Goal: Complete application form

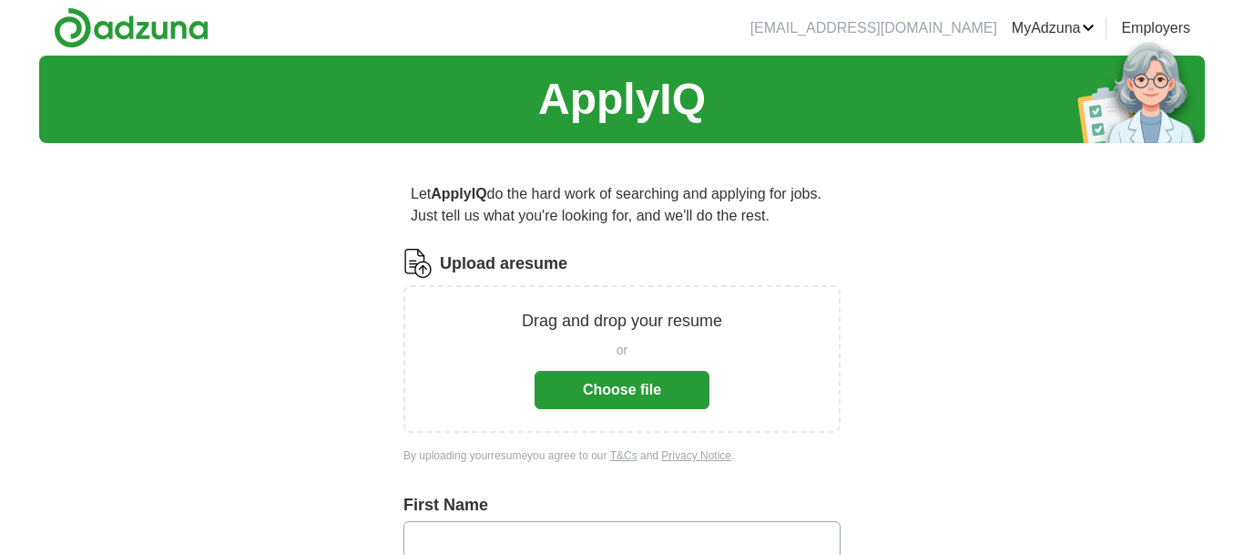
click at [652, 390] on button "Choose file" at bounding box center [621, 390] width 175 height 38
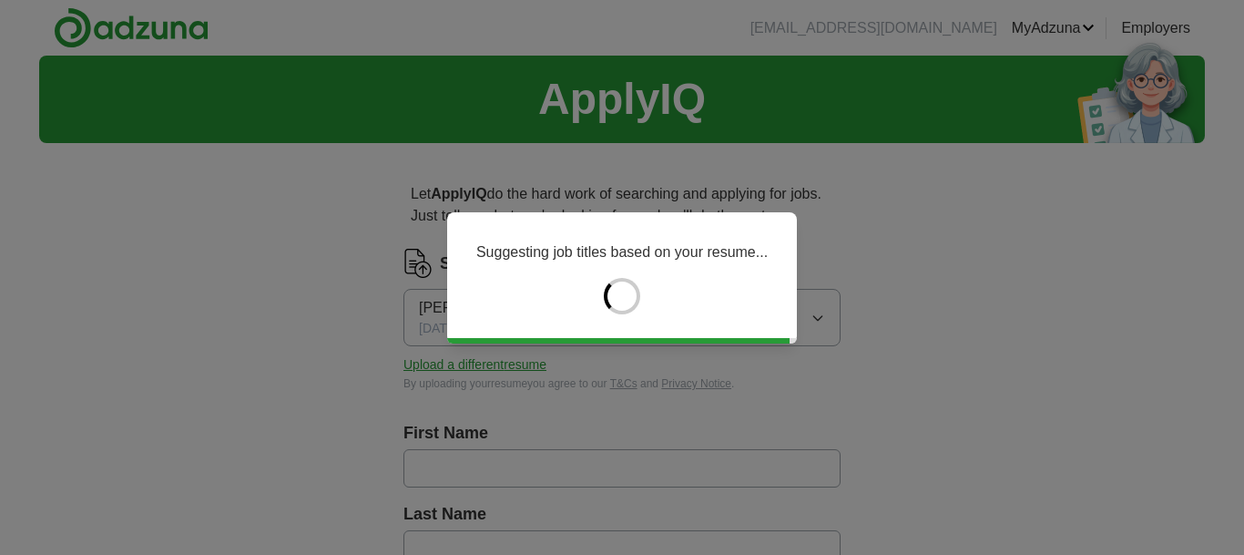
type input "******"
type input "***"
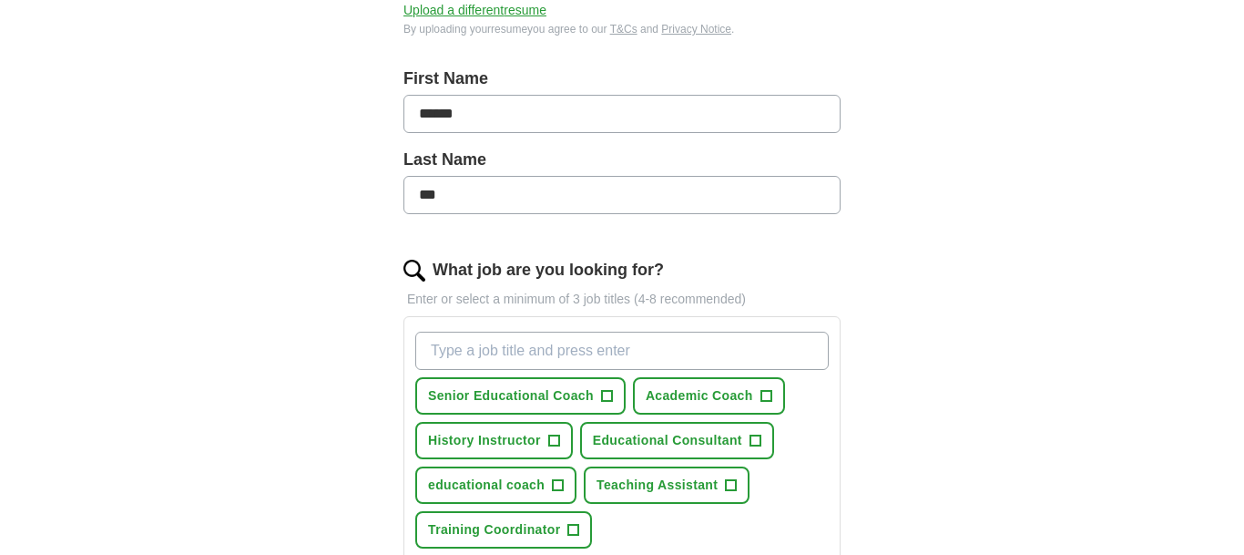
scroll to position [360, 0]
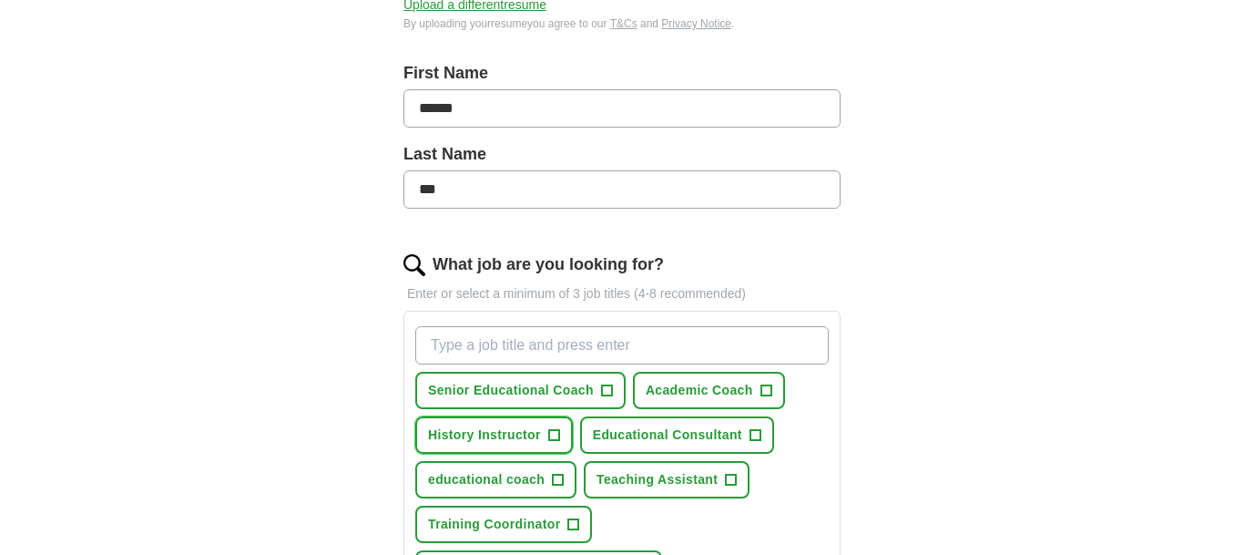
click at [541, 437] on button "History Instructor +" at bounding box center [494, 434] width 158 height 37
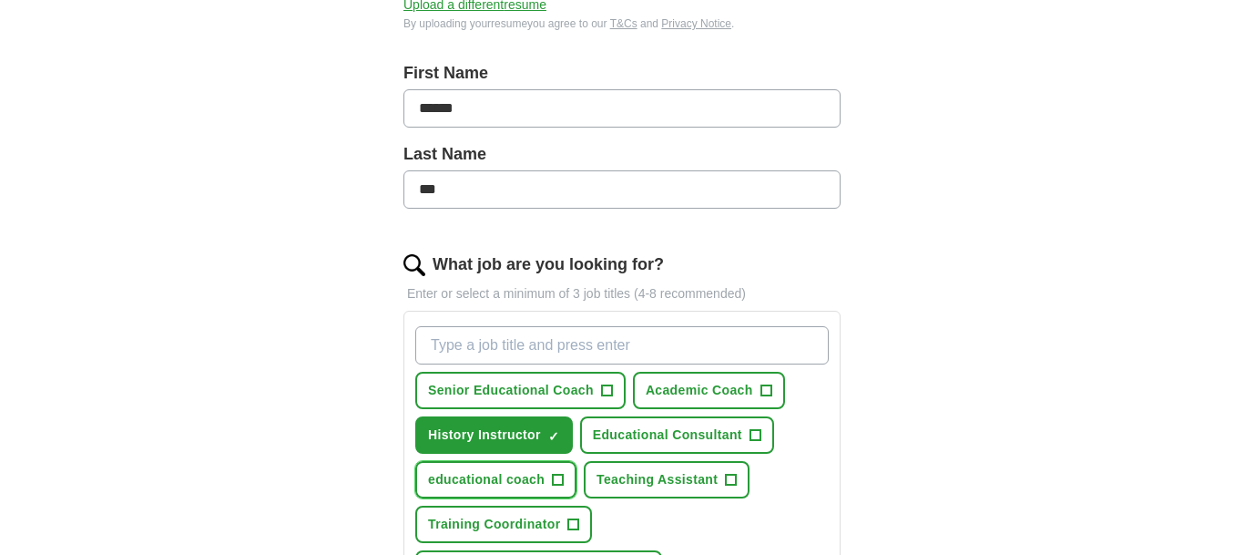
click at [565, 487] on button "educational coach +" at bounding box center [495, 479] width 161 height 37
click at [744, 389] on span "Academic Coach" at bounding box center [699, 390] width 107 height 19
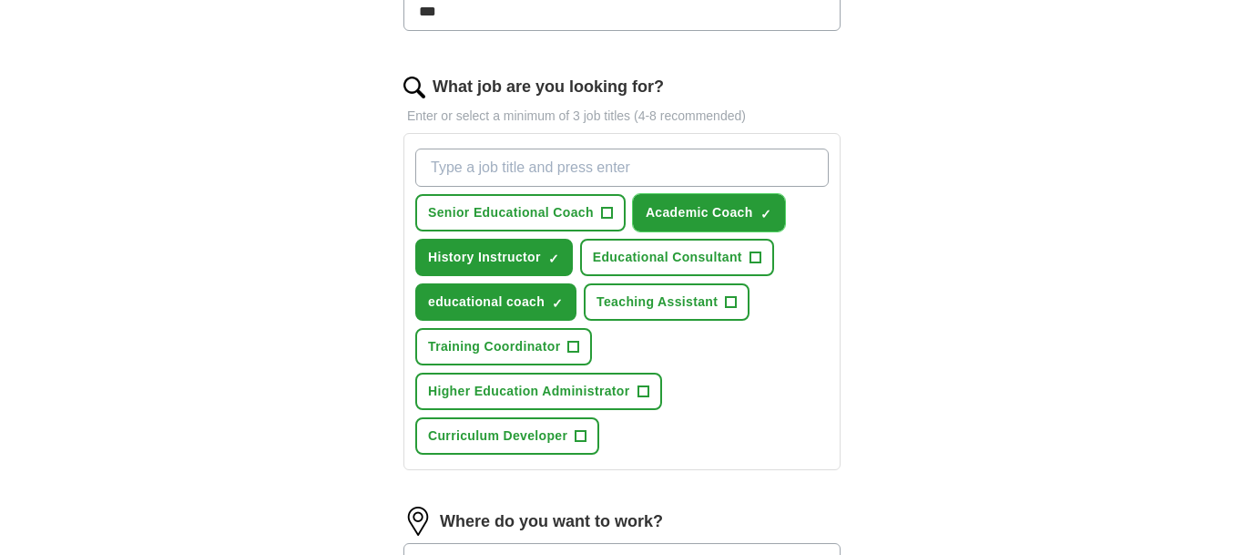
scroll to position [544, 0]
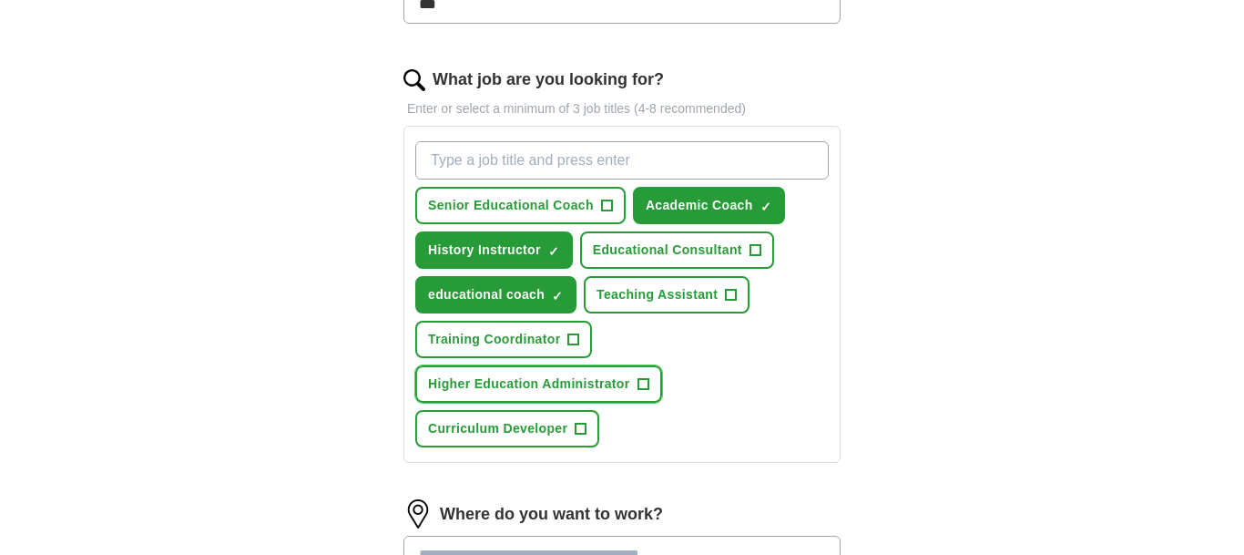
click at [616, 384] on span "Higher Education Administrator" at bounding box center [529, 383] width 202 height 19
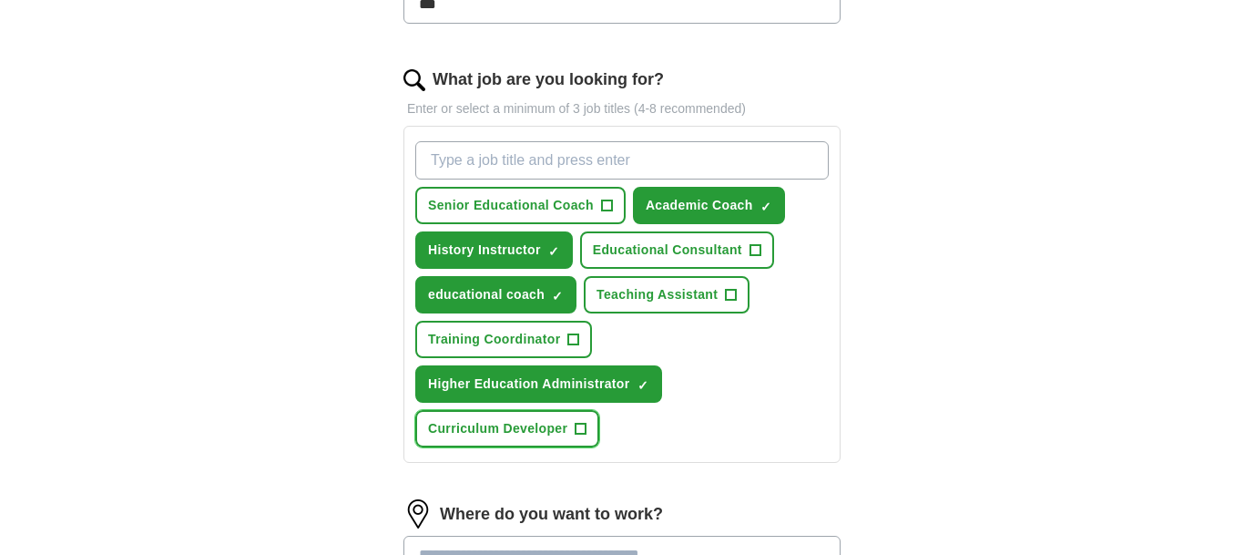
drag, startPoint x: 539, startPoint y: 429, endPoint x: 556, endPoint y: 424, distance: 17.9
click at [539, 428] on span "Curriculum Developer" at bounding box center [497, 428] width 139 height 19
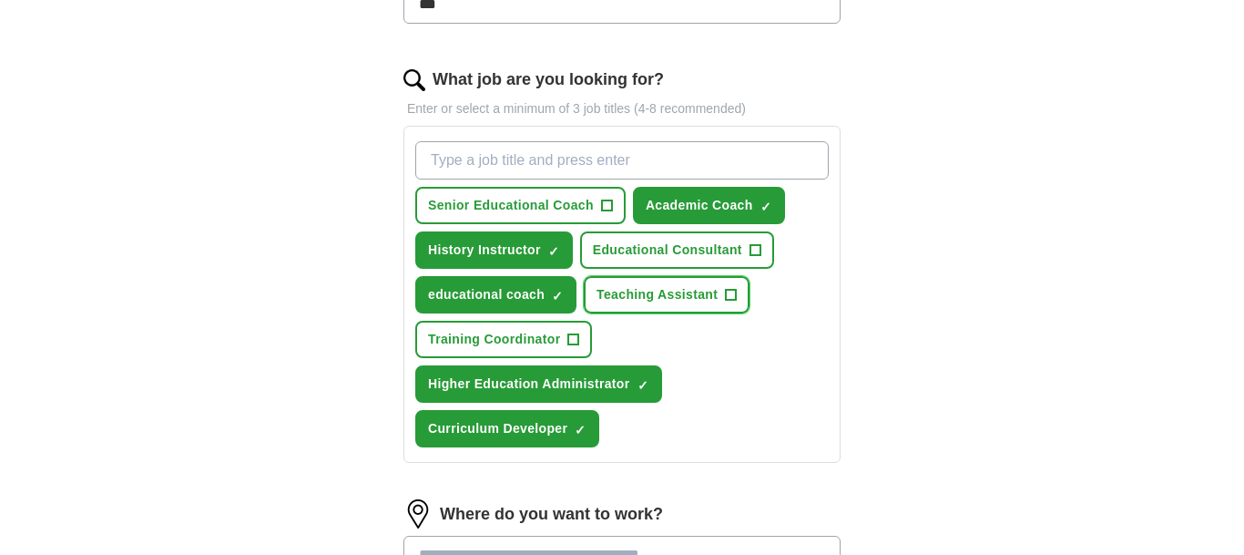
click at [719, 294] on button "Teaching Assistant +" at bounding box center [667, 294] width 166 height 37
click at [739, 242] on span "Educational Consultant" at bounding box center [667, 249] width 149 height 19
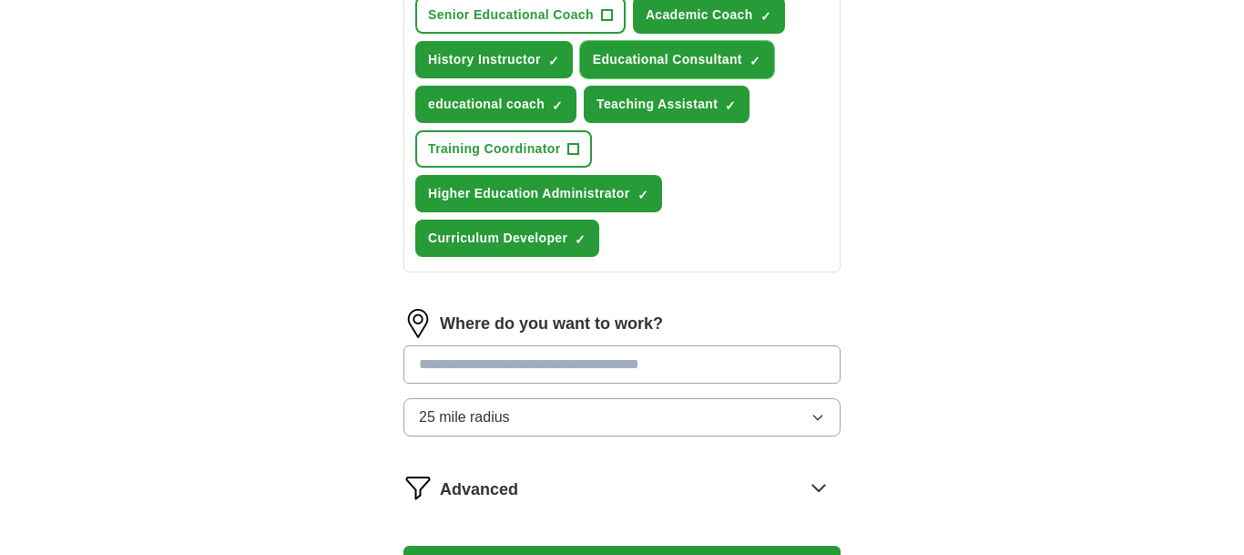
scroll to position [756, 0]
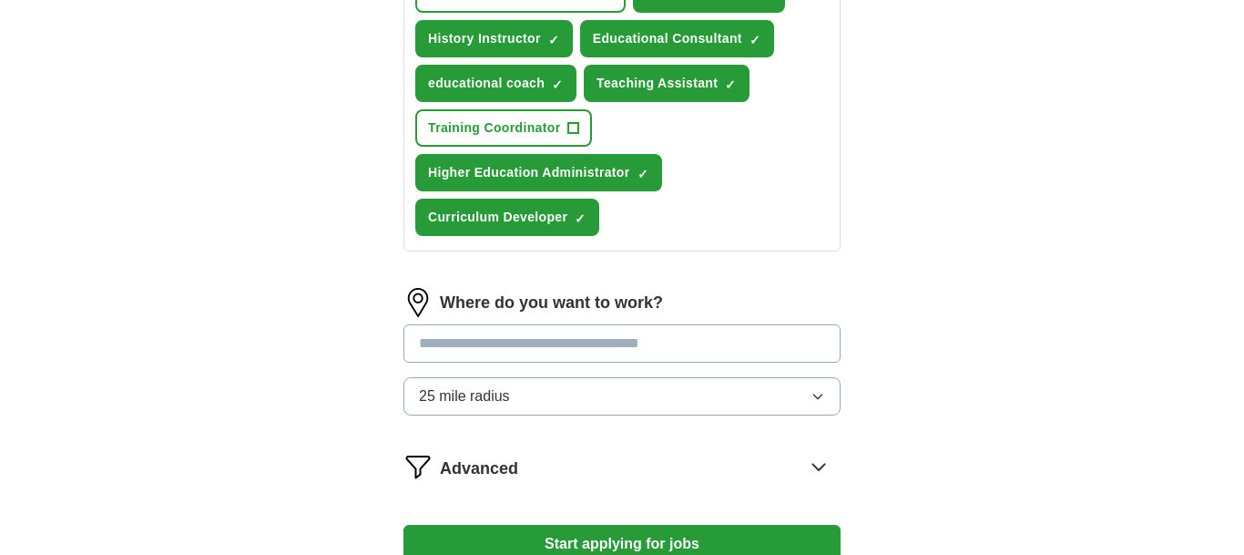
click at [484, 328] on input at bounding box center [621, 343] width 437 height 38
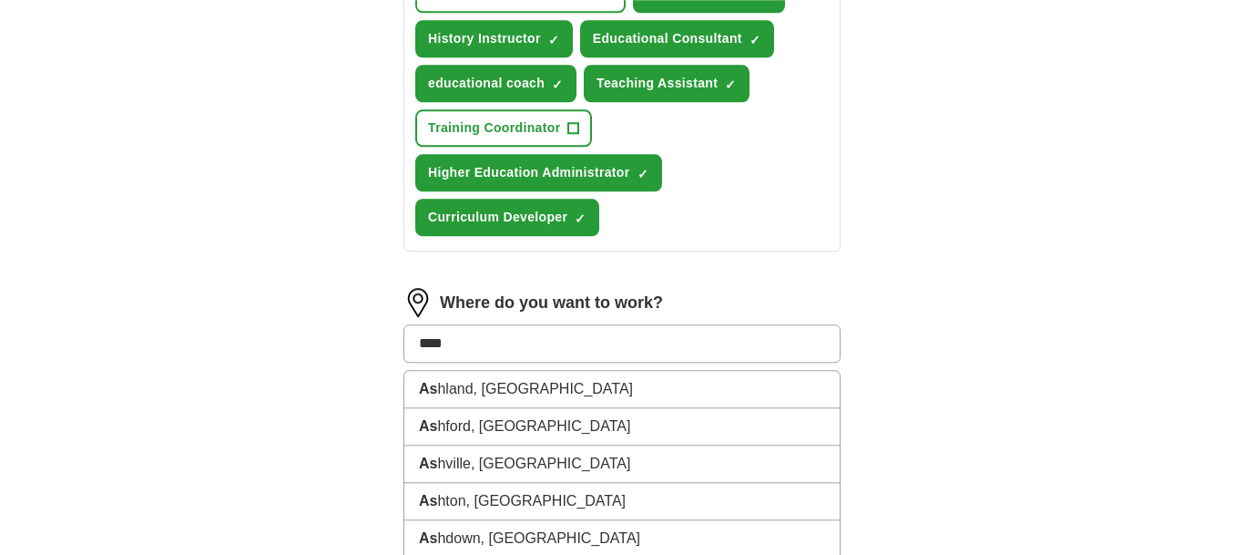
type input "*****"
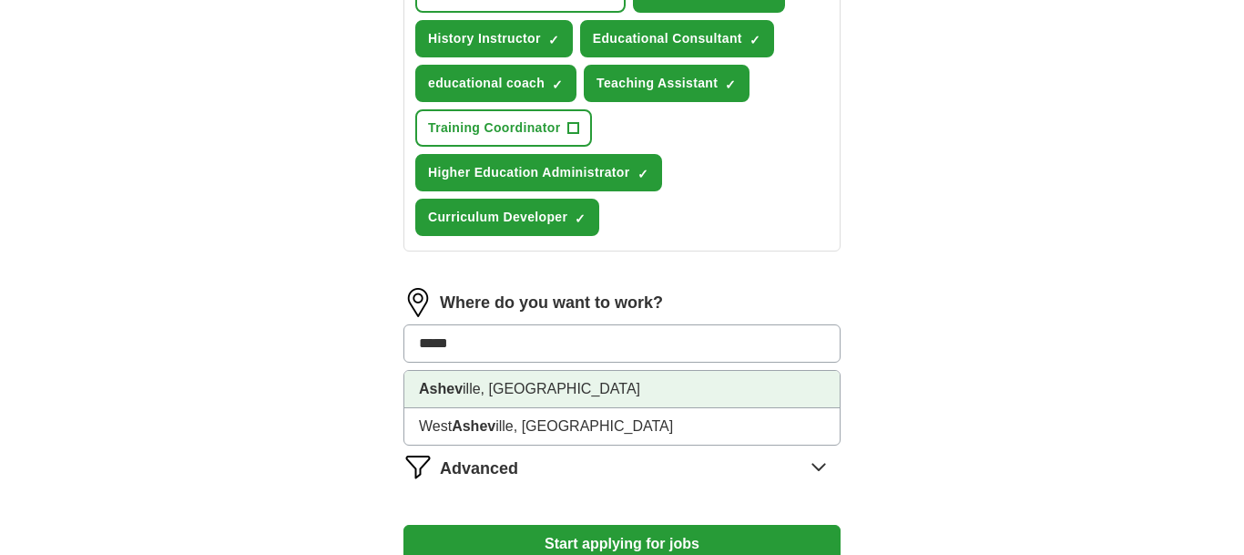
drag, startPoint x: 489, startPoint y: 404, endPoint x: 507, endPoint y: 392, distance: 22.2
click at [499, 397] on li "Ashev ille, [GEOGRAPHIC_DATA]" at bounding box center [621, 389] width 435 height 37
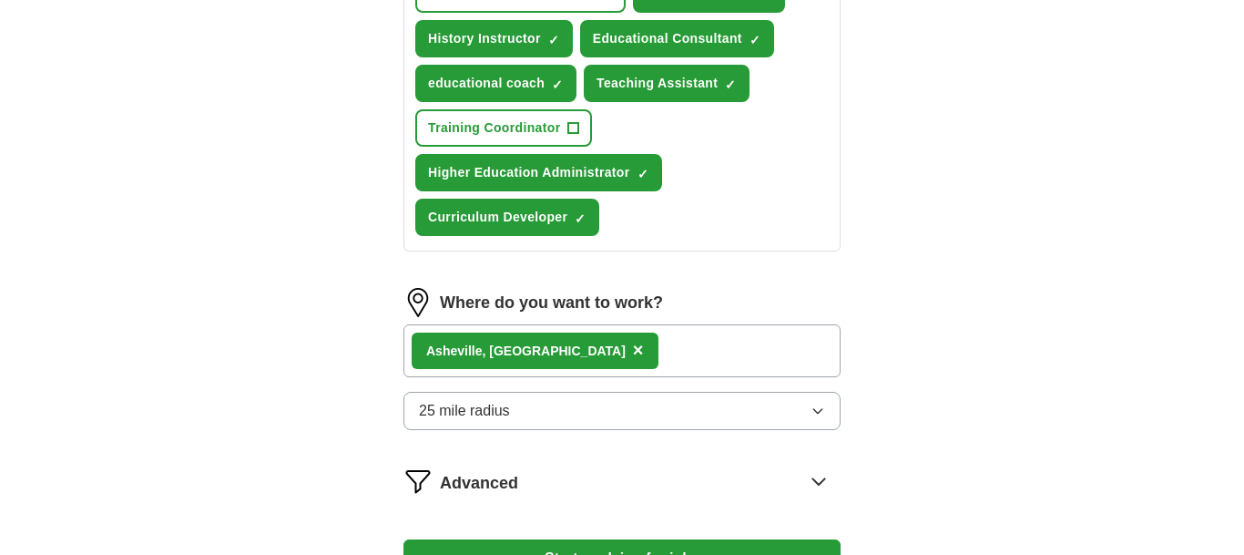
click at [830, 422] on button "25 mile radius" at bounding box center [621, 411] width 437 height 38
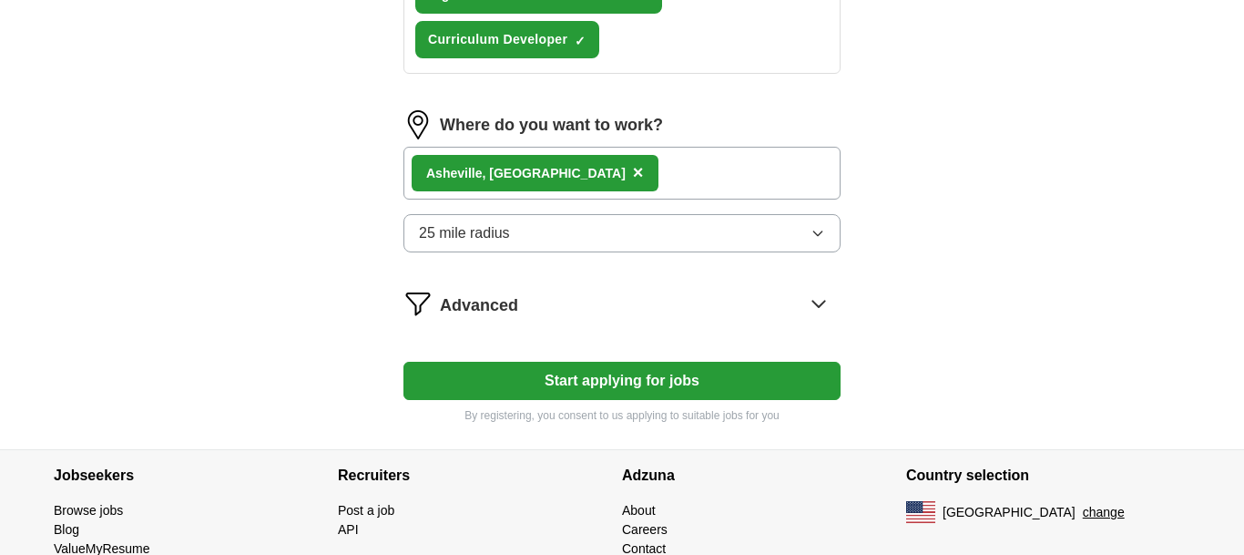
scroll to position [939, 0]
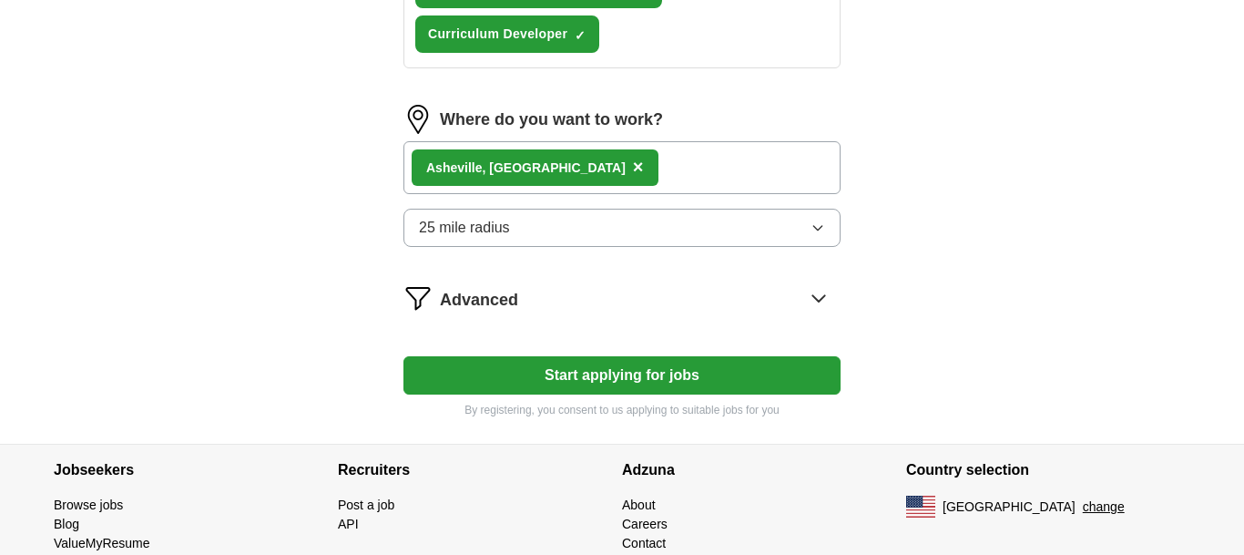
click at [816, 220] on icon "button" at bounding box center [817, 227] width 15 height 15
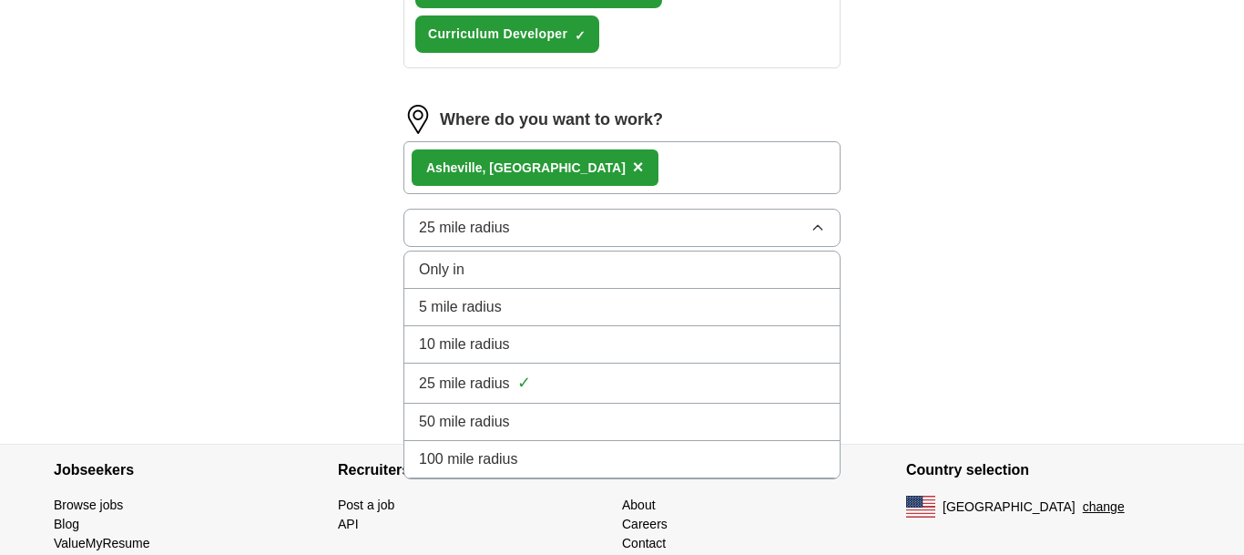
click at [817, 222] on icon "button" at bounding box center [817, 227] width 15 height 15
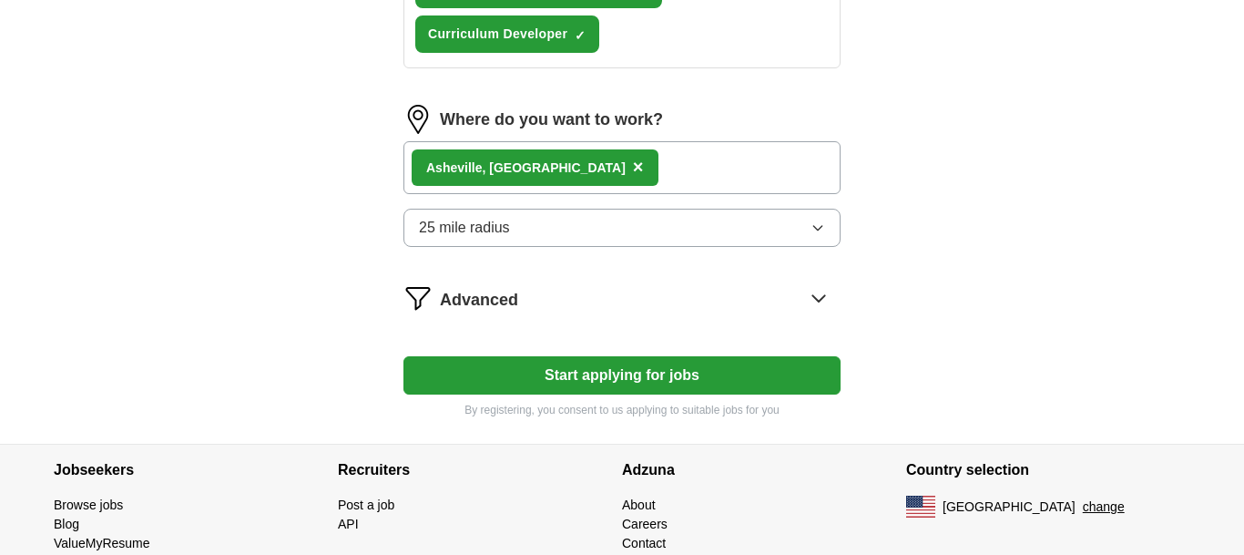
click at [817, 297] on icon at bounding box center [818, 297] width 29 height 29
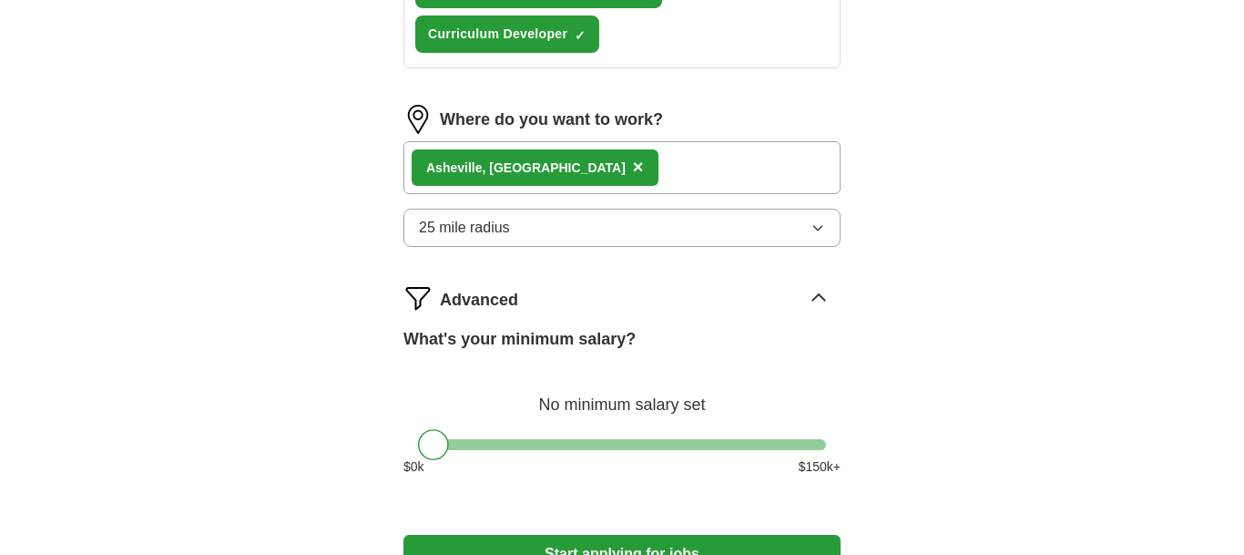
click at [596, 444] on div at bounding box center [622, 444] width 408 height 11
click at [569, 441] on div at bounding box center [622, 444] width 408 height 11
click at [547, 439] on div at bounding box center [622, 444] width 408 height 11
click at [528, 442] on div at bounding box center [622, 444] width 408 height 11
click at [504, 440] on div at bounding box center [622, 444] width 408 height 11
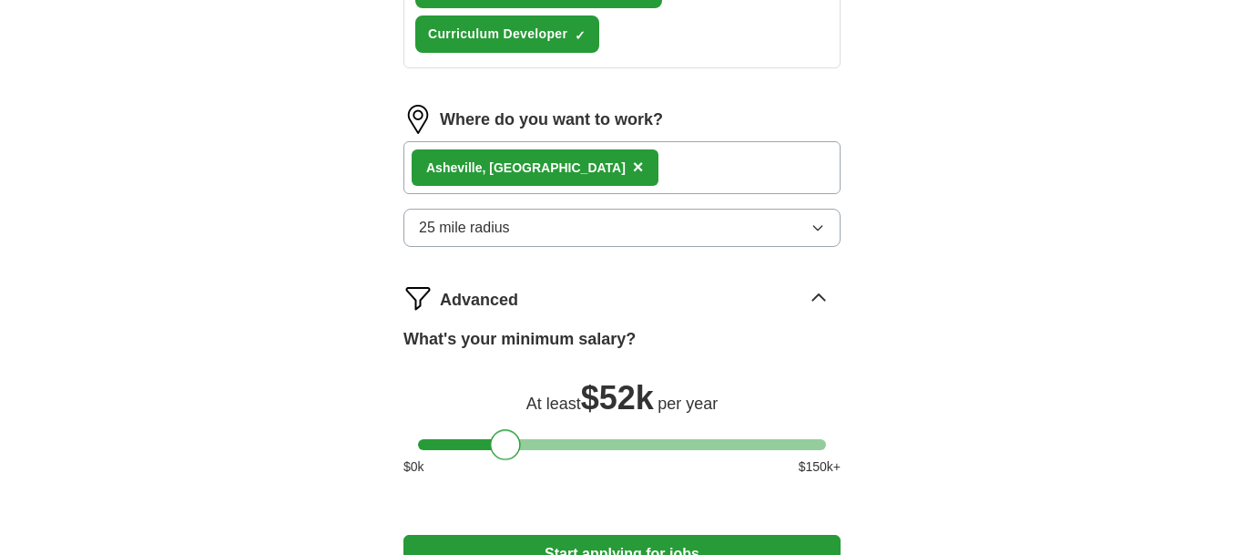
click at [480, 442] on div at bounding box center [622, 444] width 408 height 11
click at [495, 444] on div at bounding box center [622, 444] width 408 height 11
click at [481, 443] on div at bounding box center [622, 444] width 408 height 11
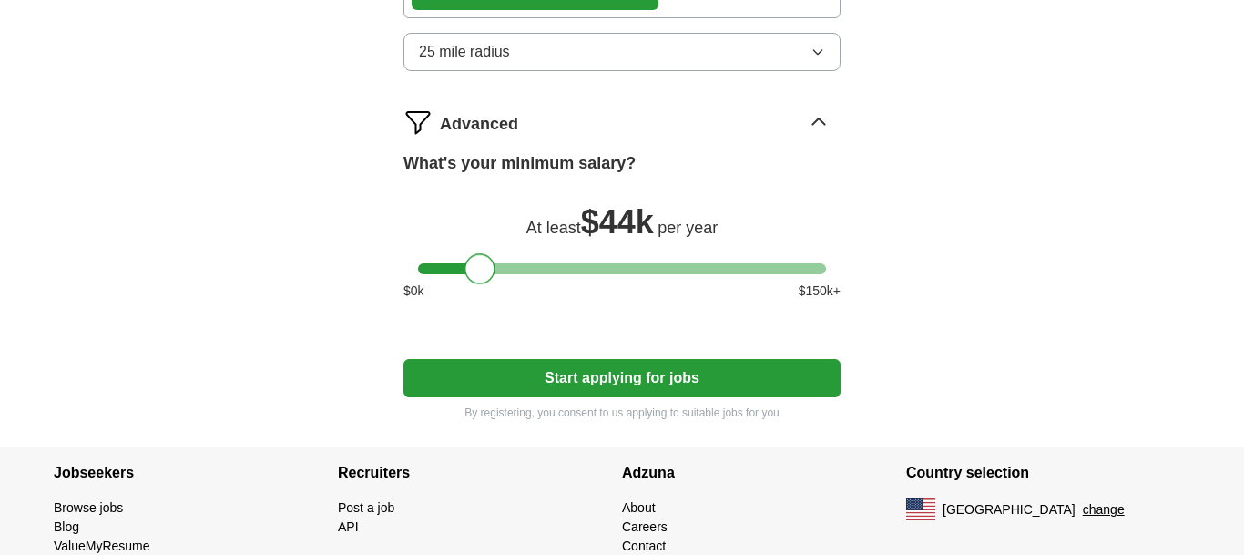
scroll to position [1121, 0]
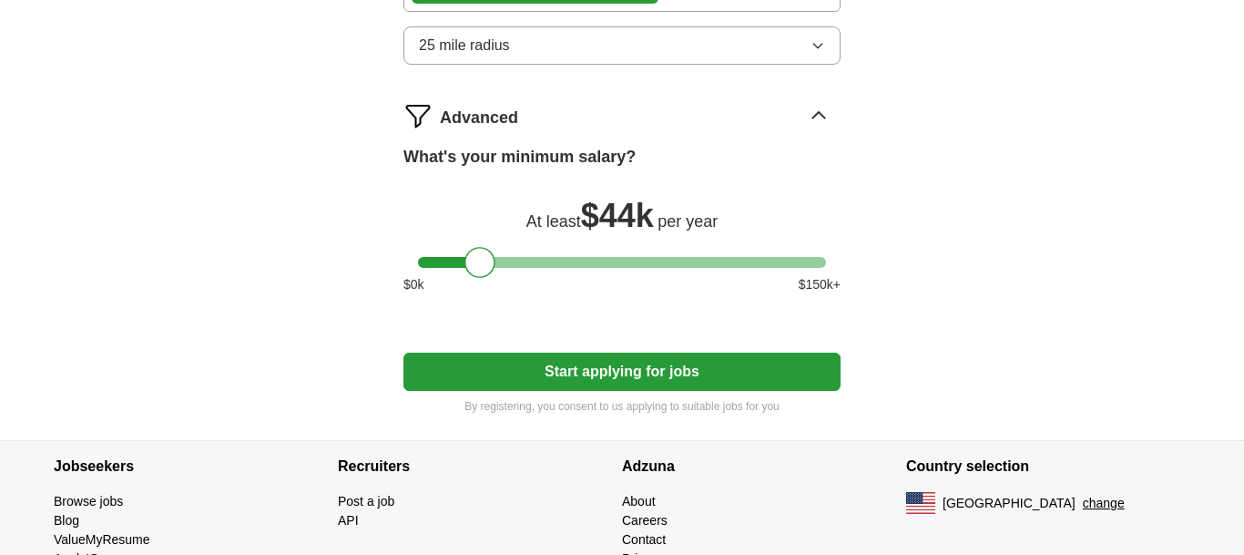
click at [637, 368] on button "Start applying for jobs" at bounding box center [621, 371] width 437 height 38
select select "**"
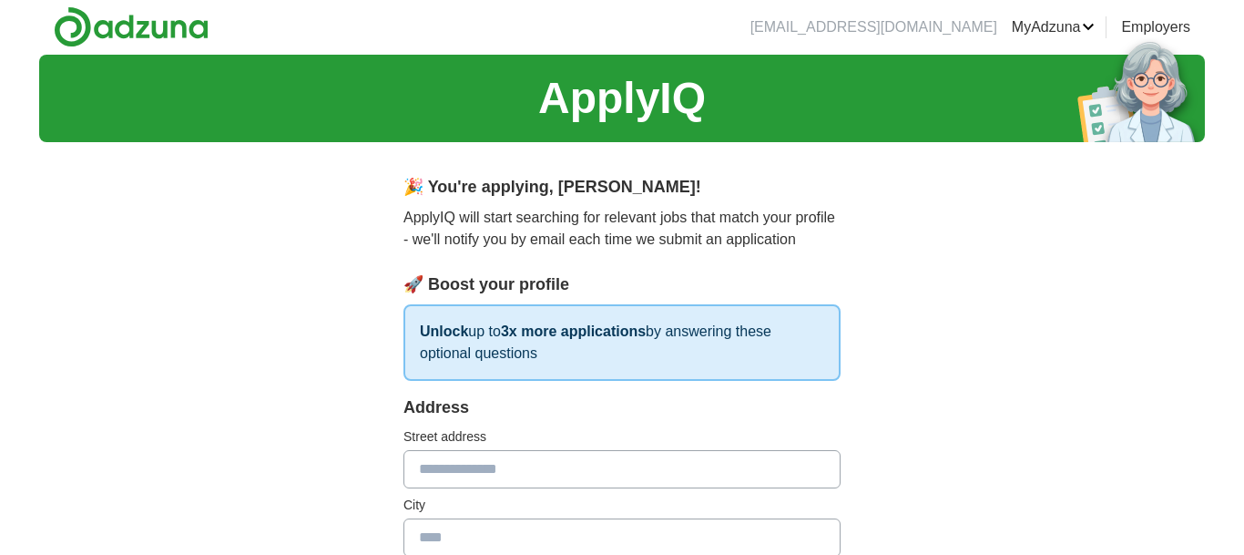
scroll to position [0, 0]
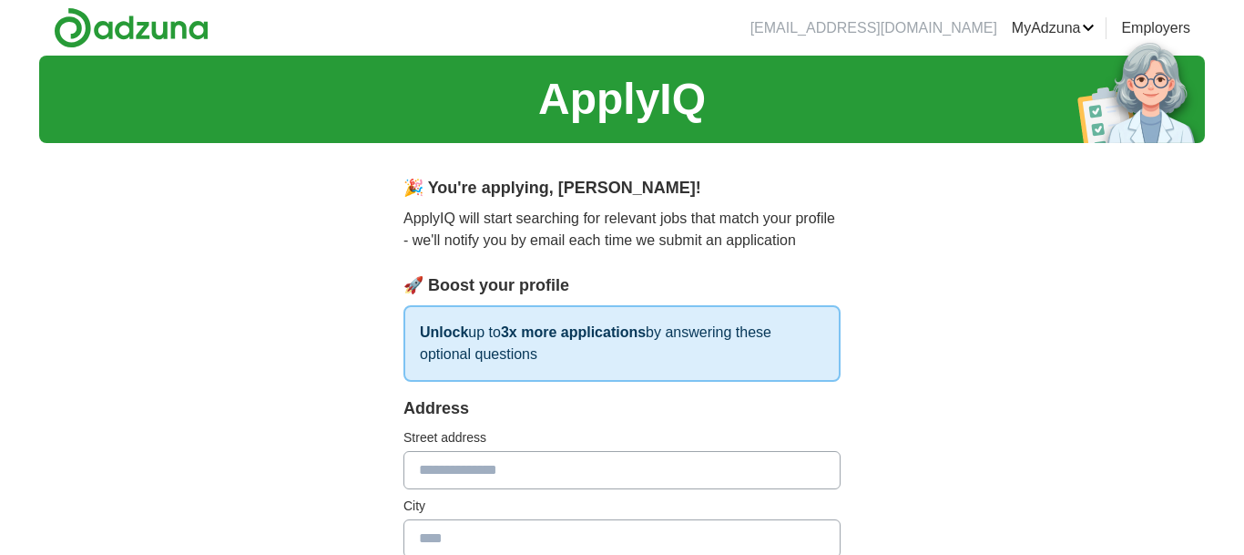
click at [491, 463] on input "text" at bounding box center [621, 470] width 437 height 38
click at [506, 205] on div "🎉 You're applying , [PERSON_NAME] ! ApplyIQ will start searching for relevant j…" at bounding box center [621, 214] width 437 height 76
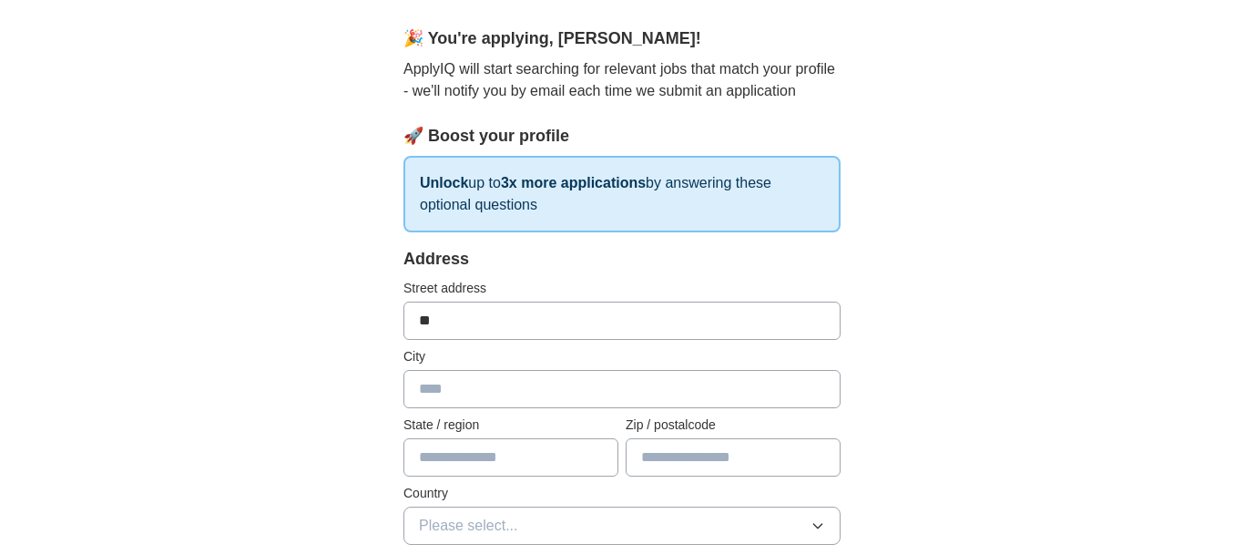
scroll to position [153, 0]
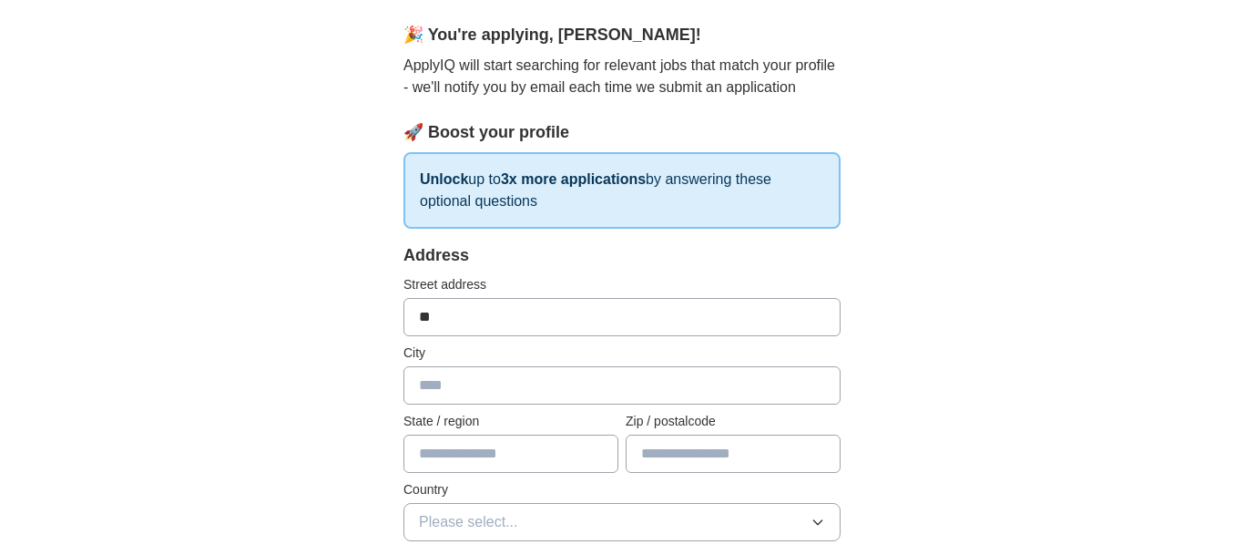
click at [496, 321] on input "**" at bounding box center [621, 317] width 437 height 38
type input "**********"
type input "**"
type input "*****"
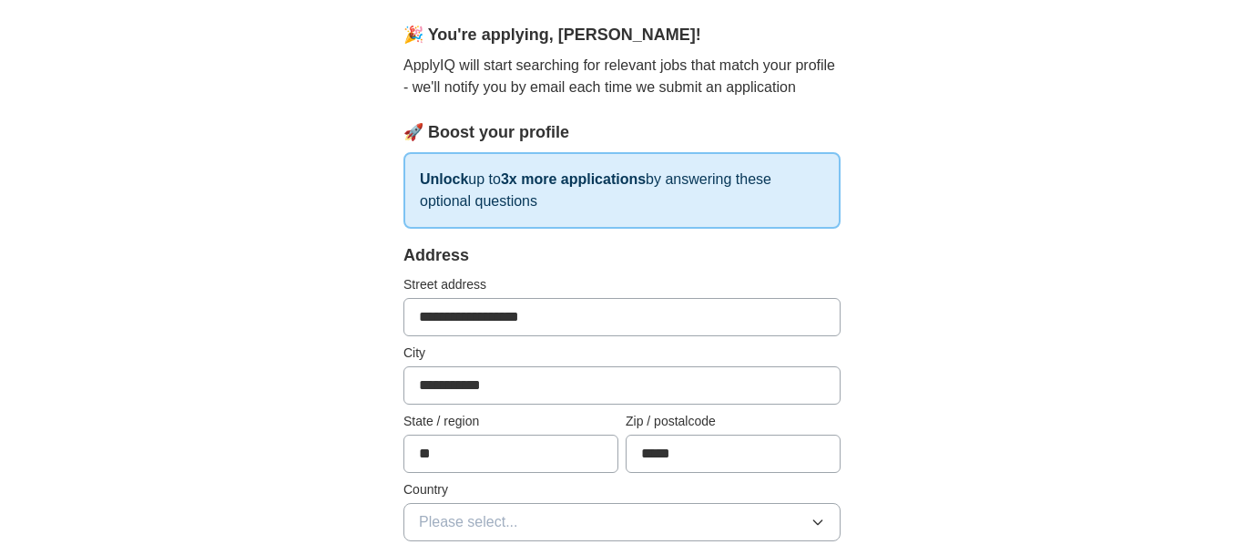
type input "**********"
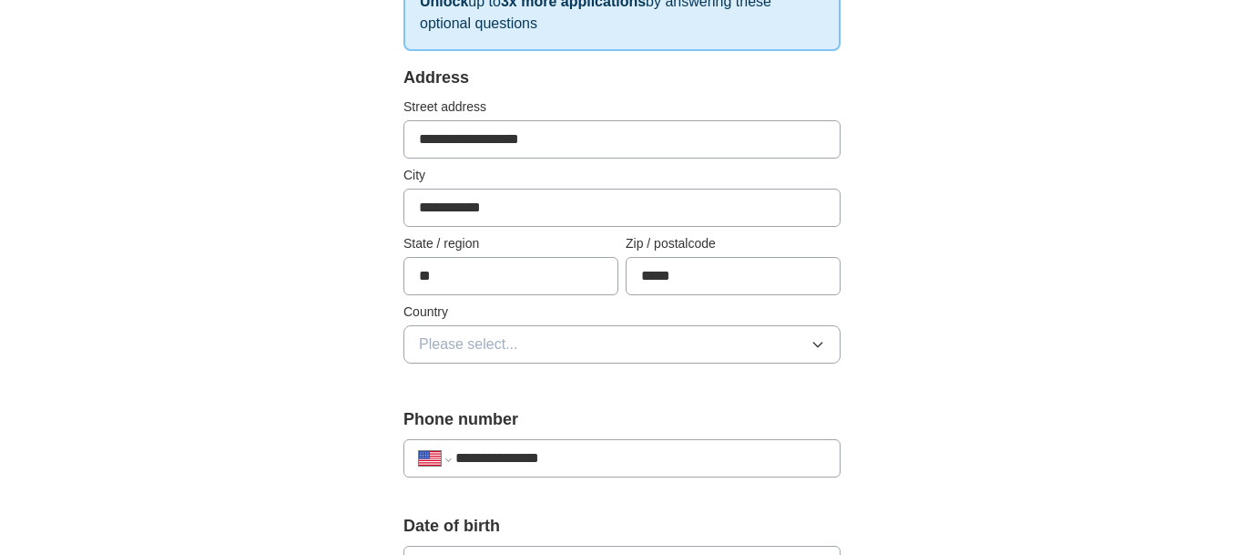
scroll to position [346, 0]
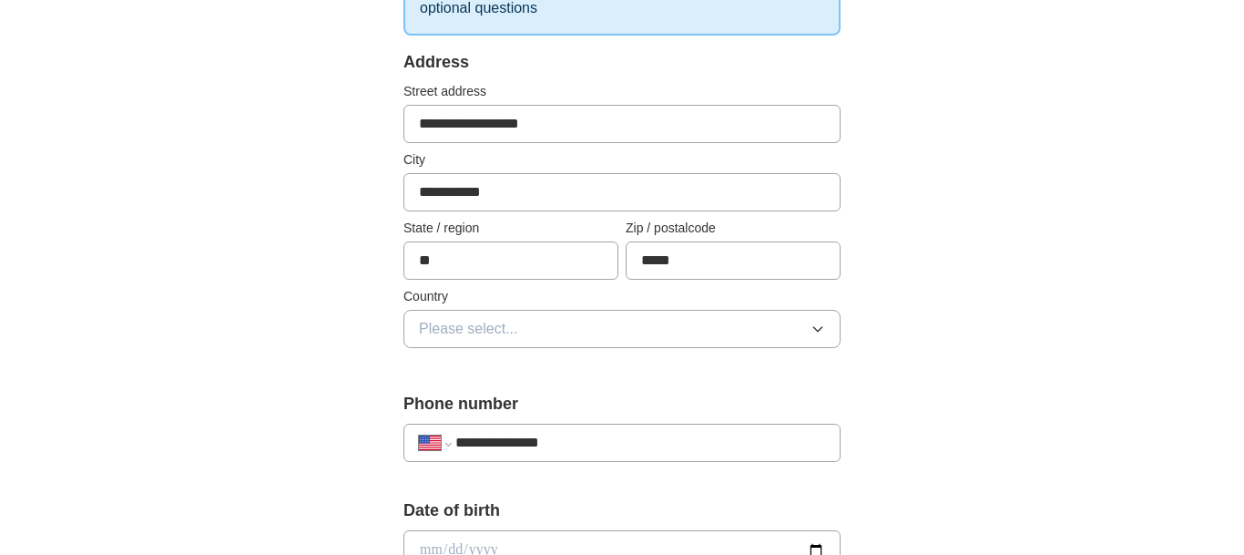
click at [823, 324] on icon "button" at bounding box center [817, 328] width 15 height 15
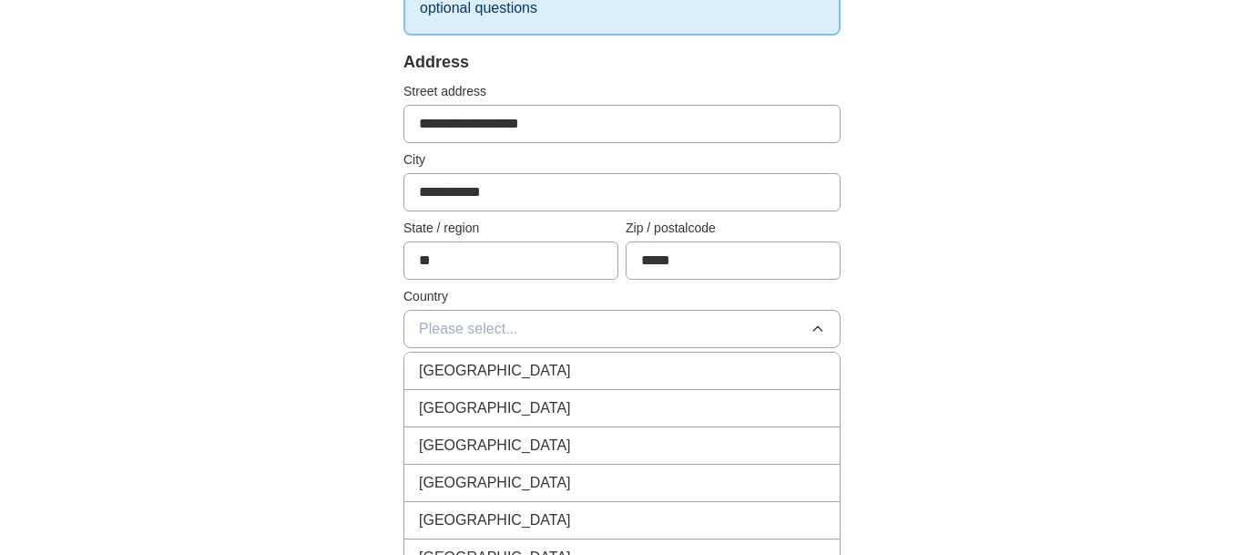
click at [549, 411] on div "[GEOGRAPHIC_DATA]" at bounding box center [622, 408] width 406 height 22
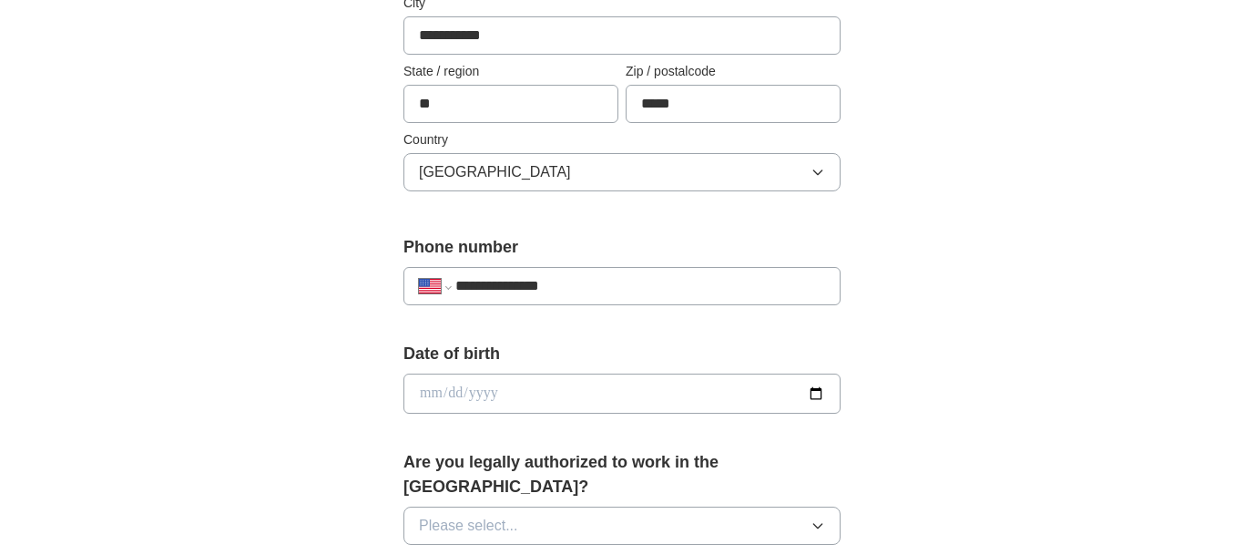
scroll to position [558, 0]
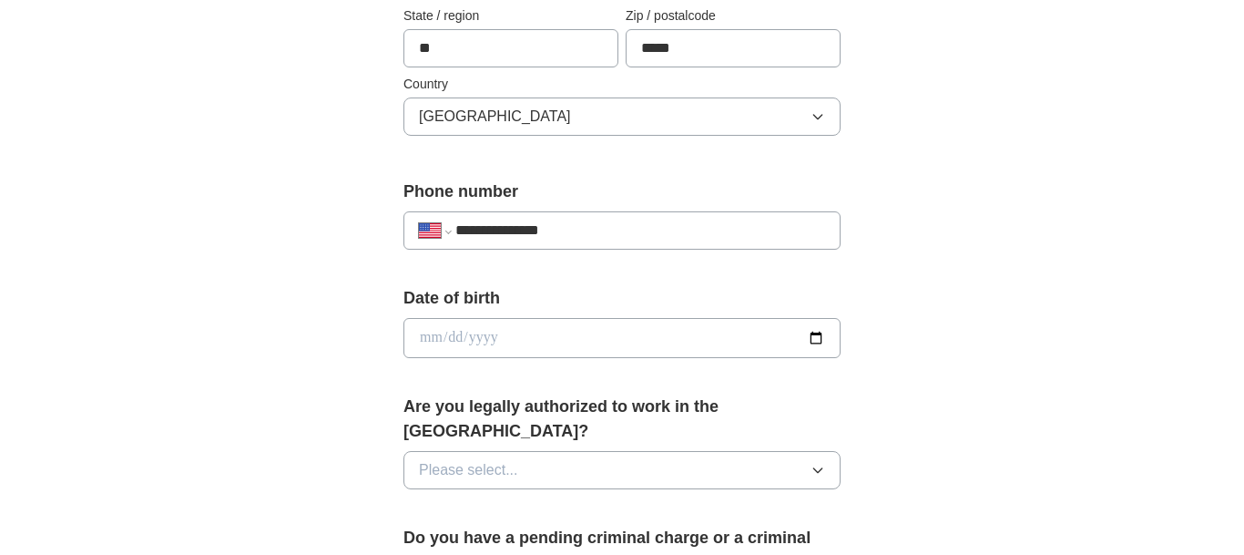
click at [809, 337] on input "date" at bounding box center [621, 338] width 437 height 40
type input "**********"
click at [811, 463] on icon "button" at bounding box center [817, 470] width 15 height 15
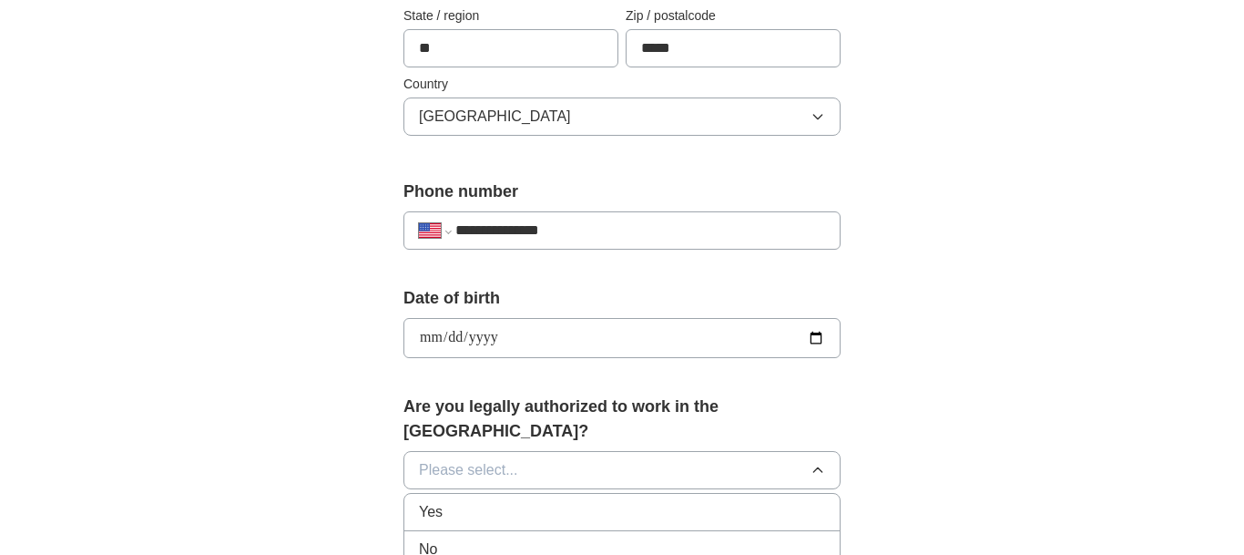
click at [448, 494] on li "Yes" at bounding box center [621, 512] width 435 height 37
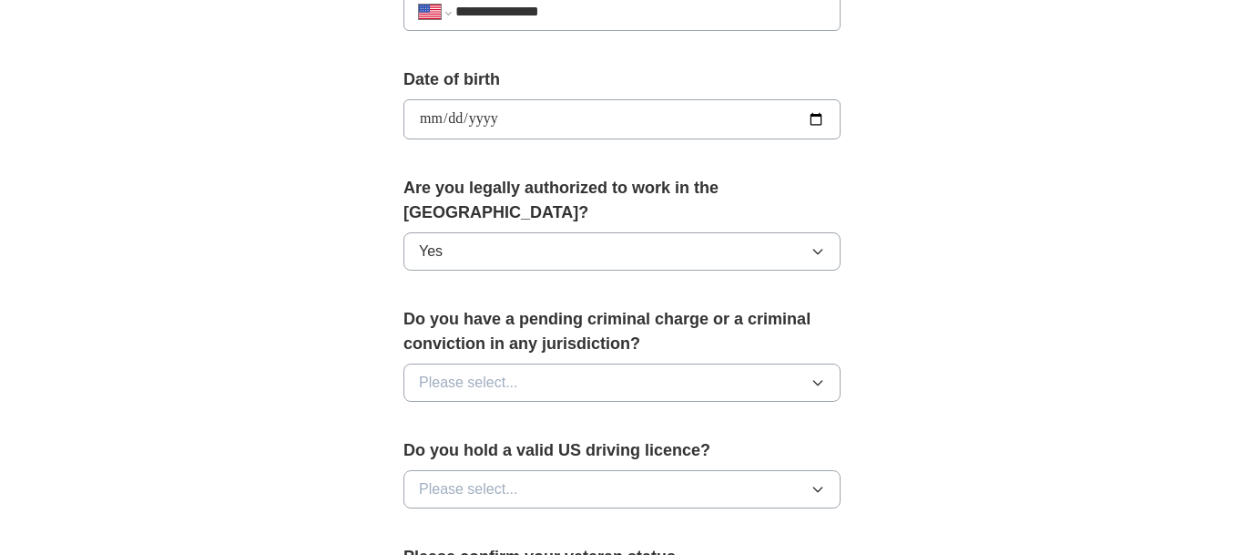
scroll to position [789, 0]
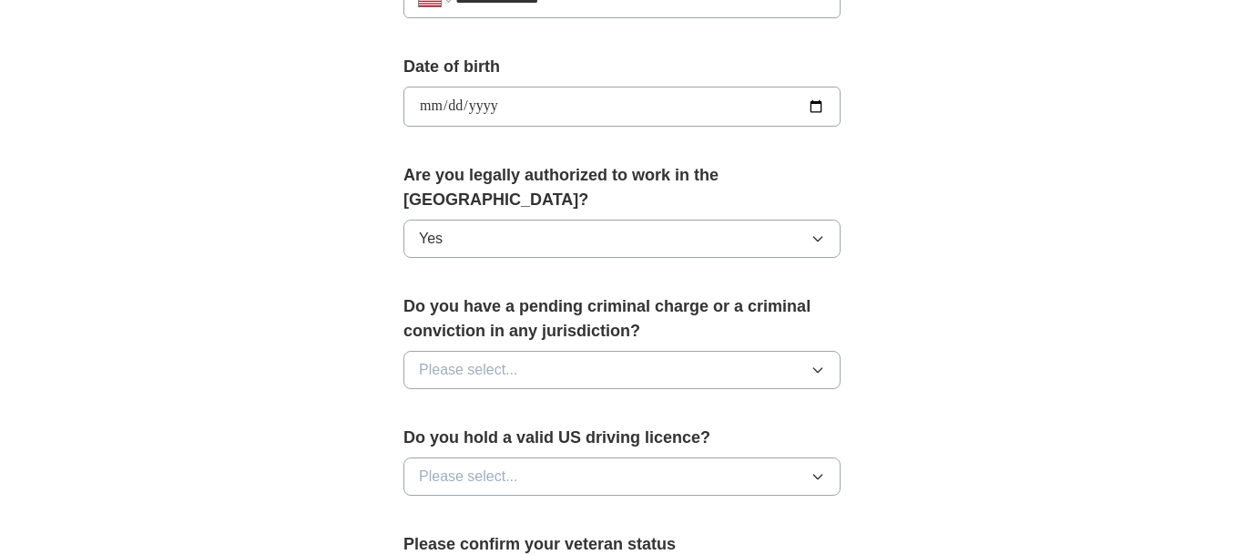
click at [827, 351] on button "Please select..." at bounding box center [621, 370] width 437 height 38
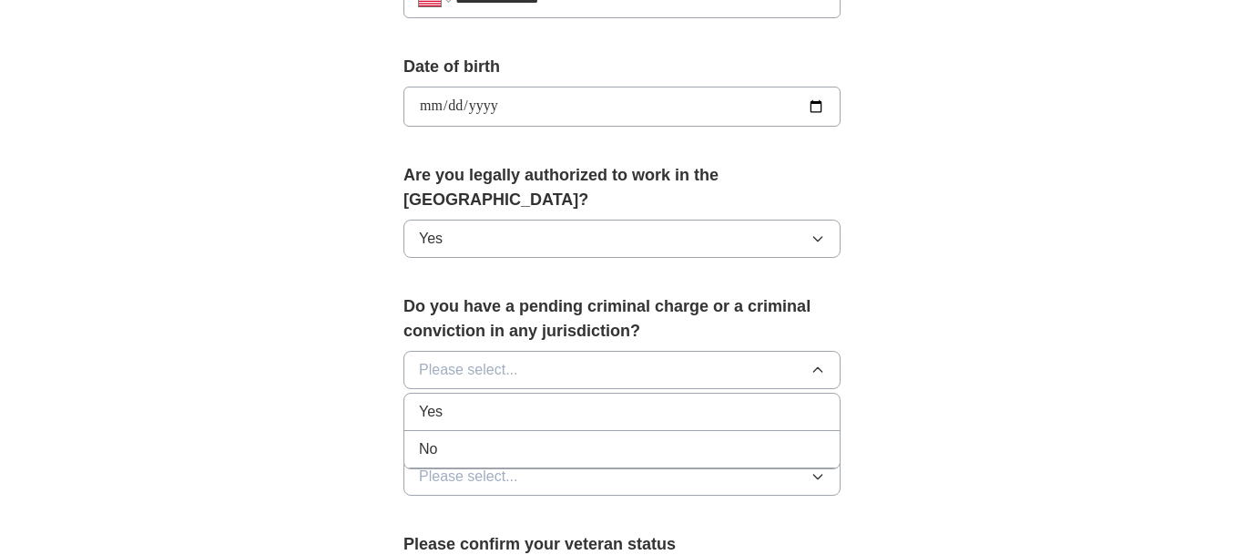
drag, startPoint x: 476, startPoint y: 412, endPoint x: 522, endPoint y: 406, distance: 45.9
click at [516, 431] on li "No" at bounding box center [621, 449] width 435 height 37
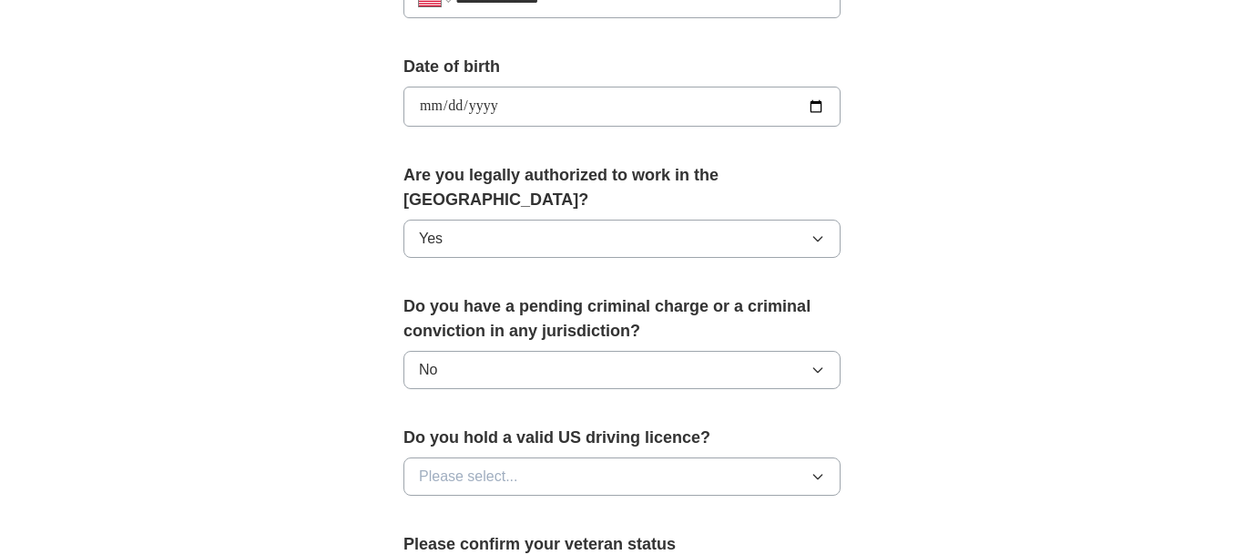
click at [822, 457] on button "Please select..." at bounding box center [621, 476] width 437 height 38
click at [443, 507] on span "Yes" at bounding box center [431, 518] width 24 height 22
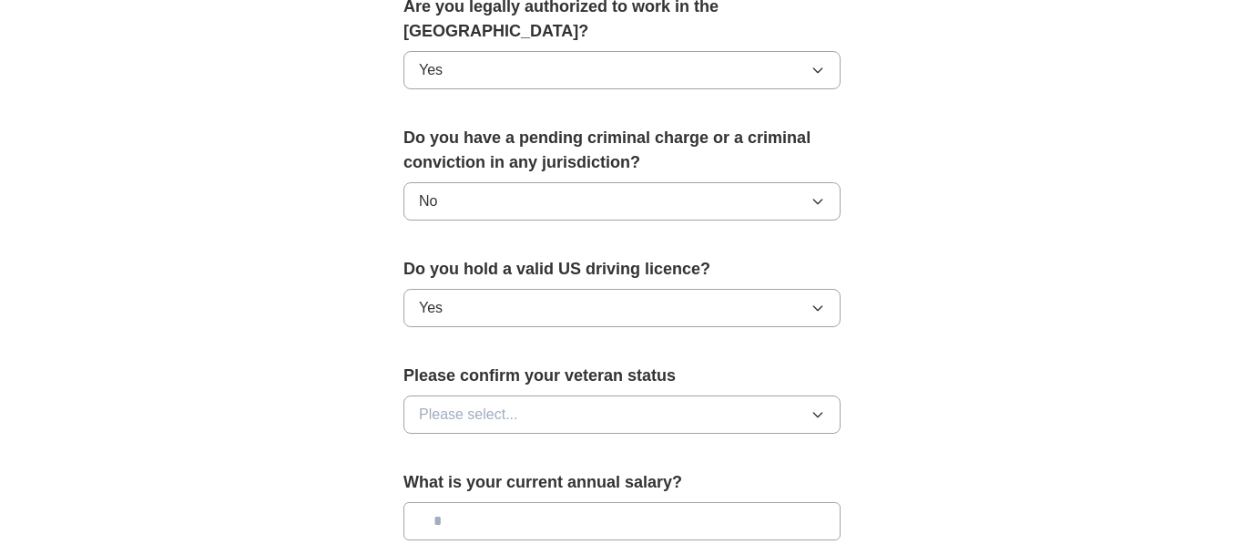
scroll to position [971, 0]
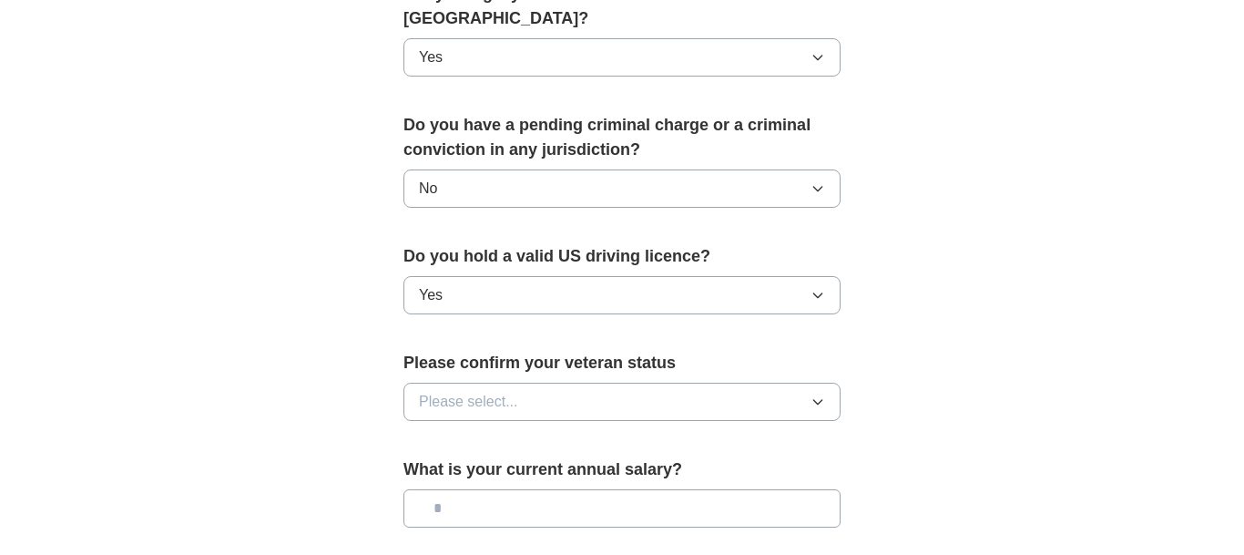
click at [812, 394] on icon "button" at bounding box center [817, 401] width 15 height 15
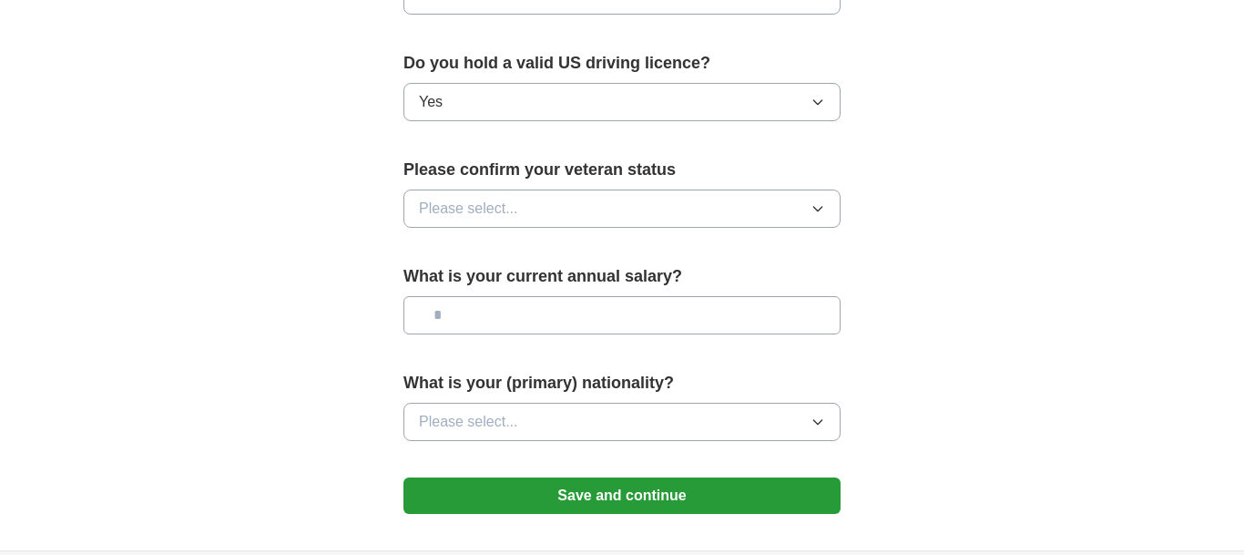
scroll to position [1170, 0]
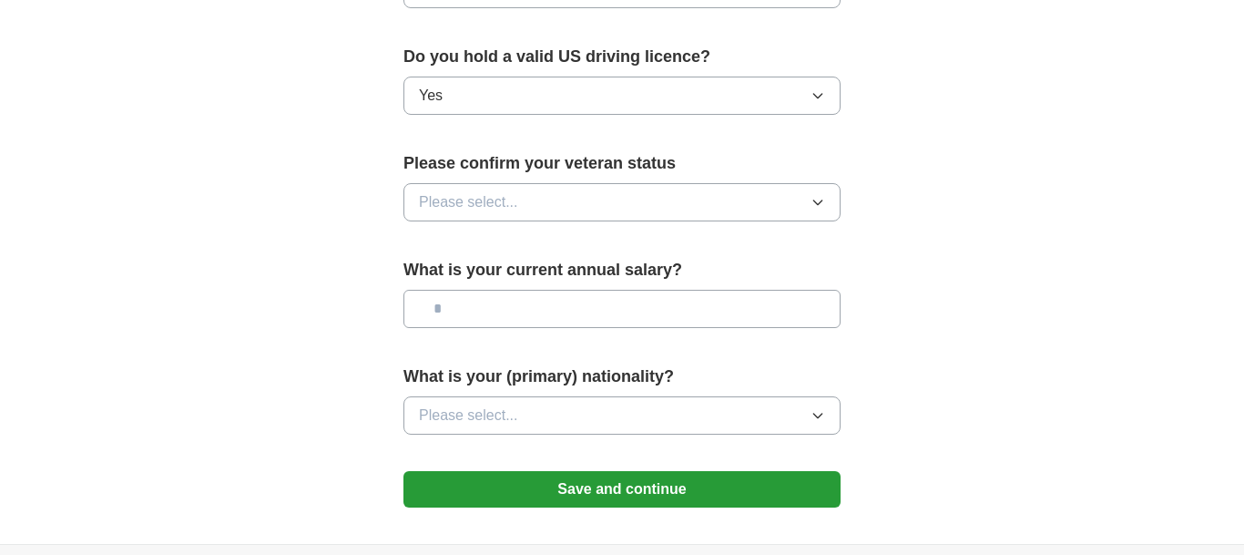
click at [804, 183] on button "Please select..." at bounding box center [621, 202] width 437 height 38
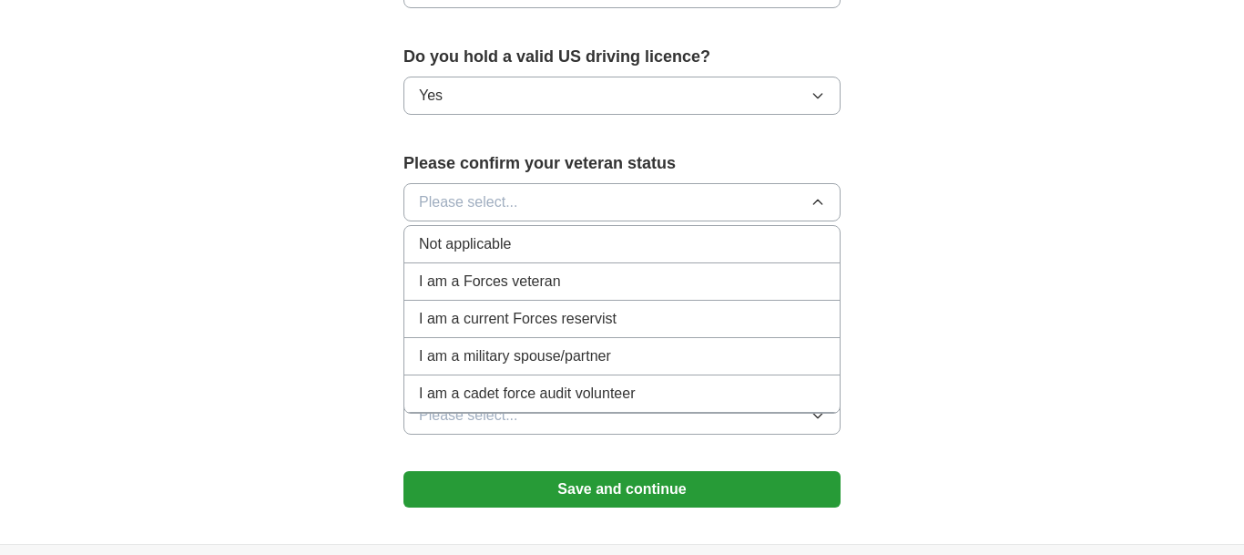
click at [461, 233] on span "Not applicable" at bounding box center [465, 244] width 92 height 22
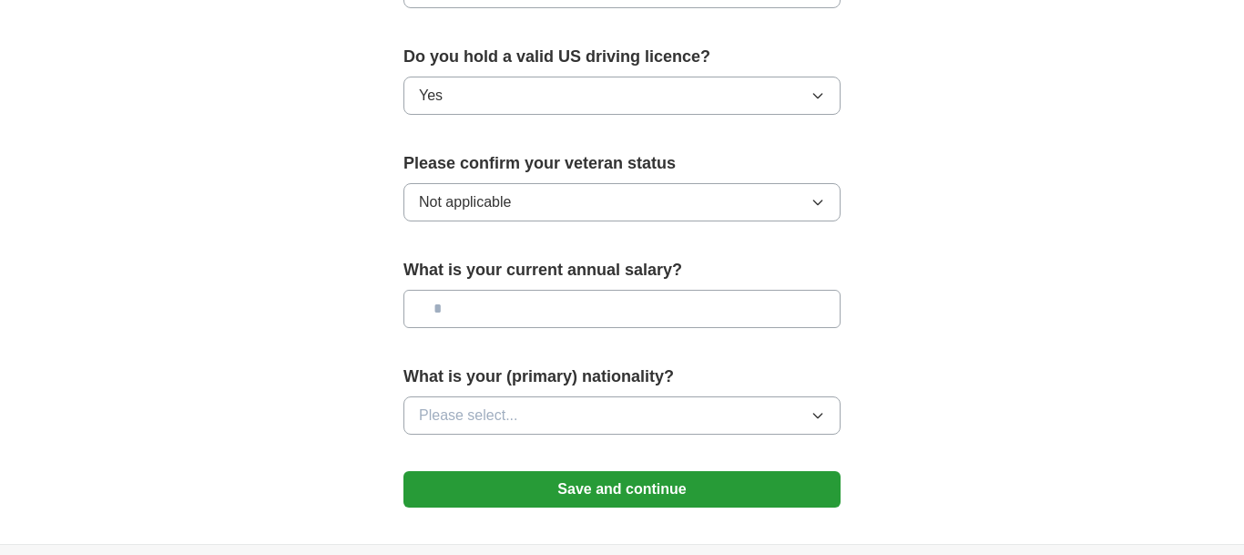
click at [833, 396] on button "Please select..." at bounding box center [621, 415] width 437 height 38
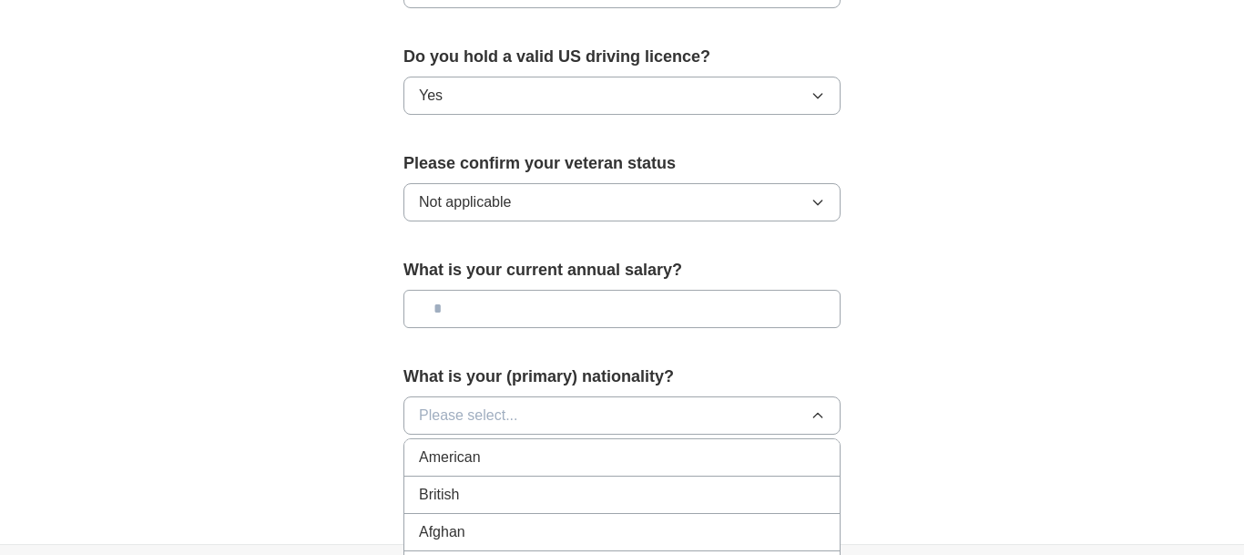
click at [471, 446] on span "American" at bounding box center [450, 457] width 62 height 22
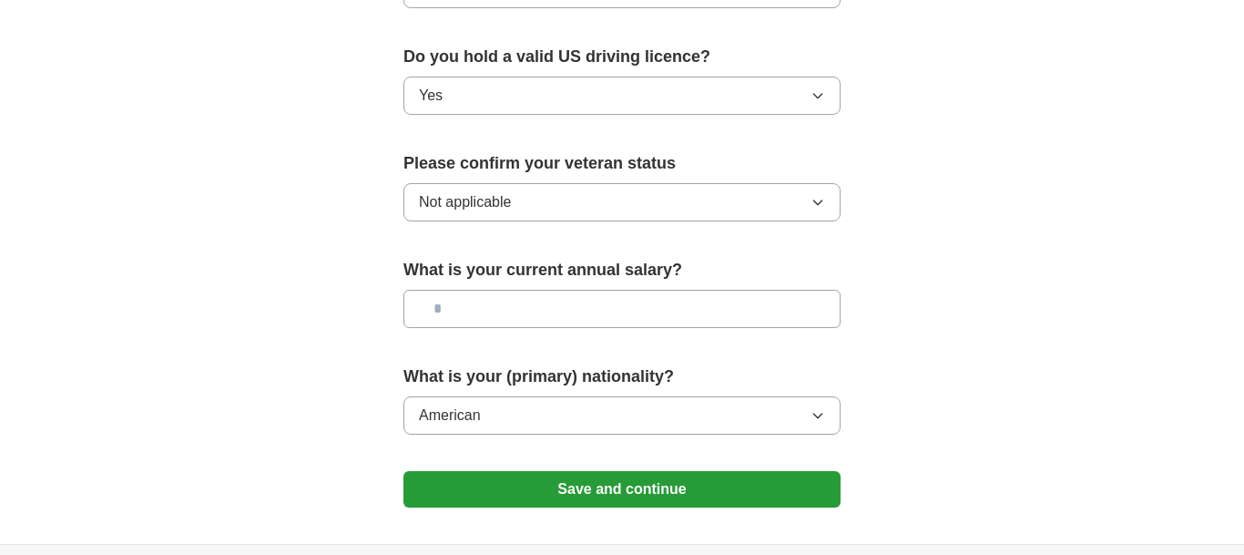
click at [491, 290] on input "text" at bounding box center [621, 309] width 437 height 38
click at [618, 471] on button "Save and continue" at bounding box center [621, 489] width 437 height 36
